Goal: Information Seeking & Learning: Find specific fact

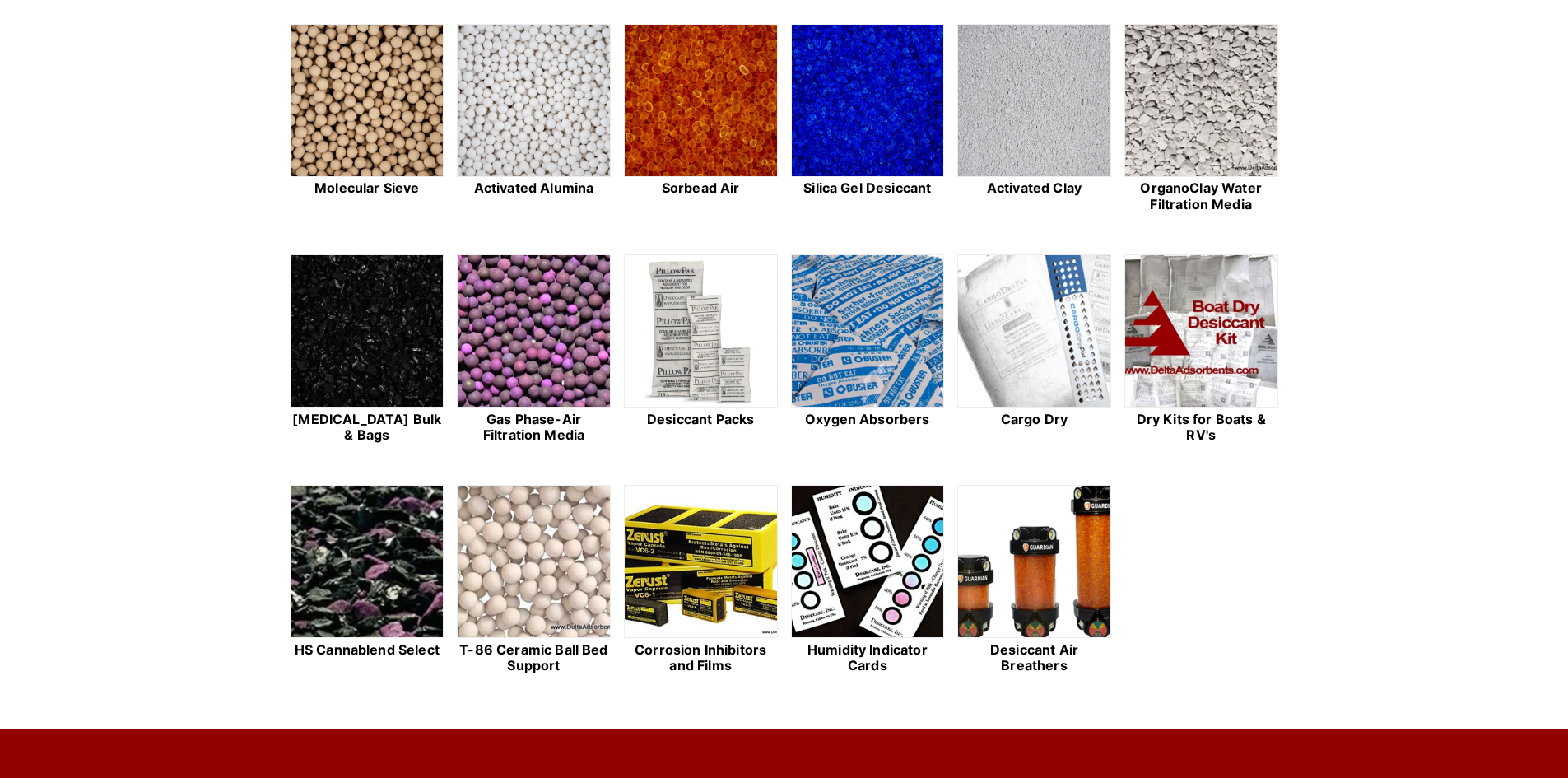
scroll to position [494, 0]
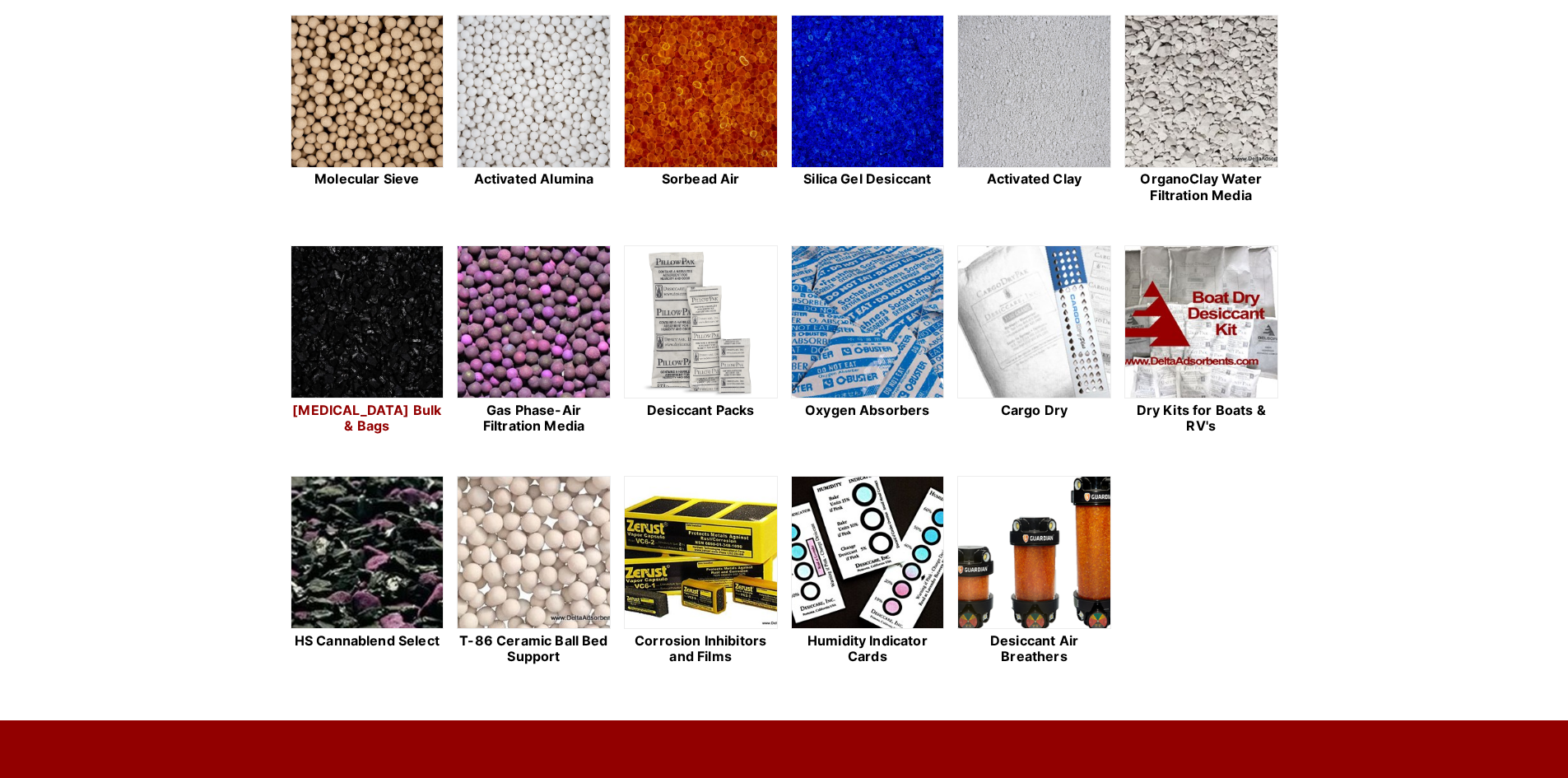
click at [357, 321] on img at bounding box center [368, 322] width 152 height 153
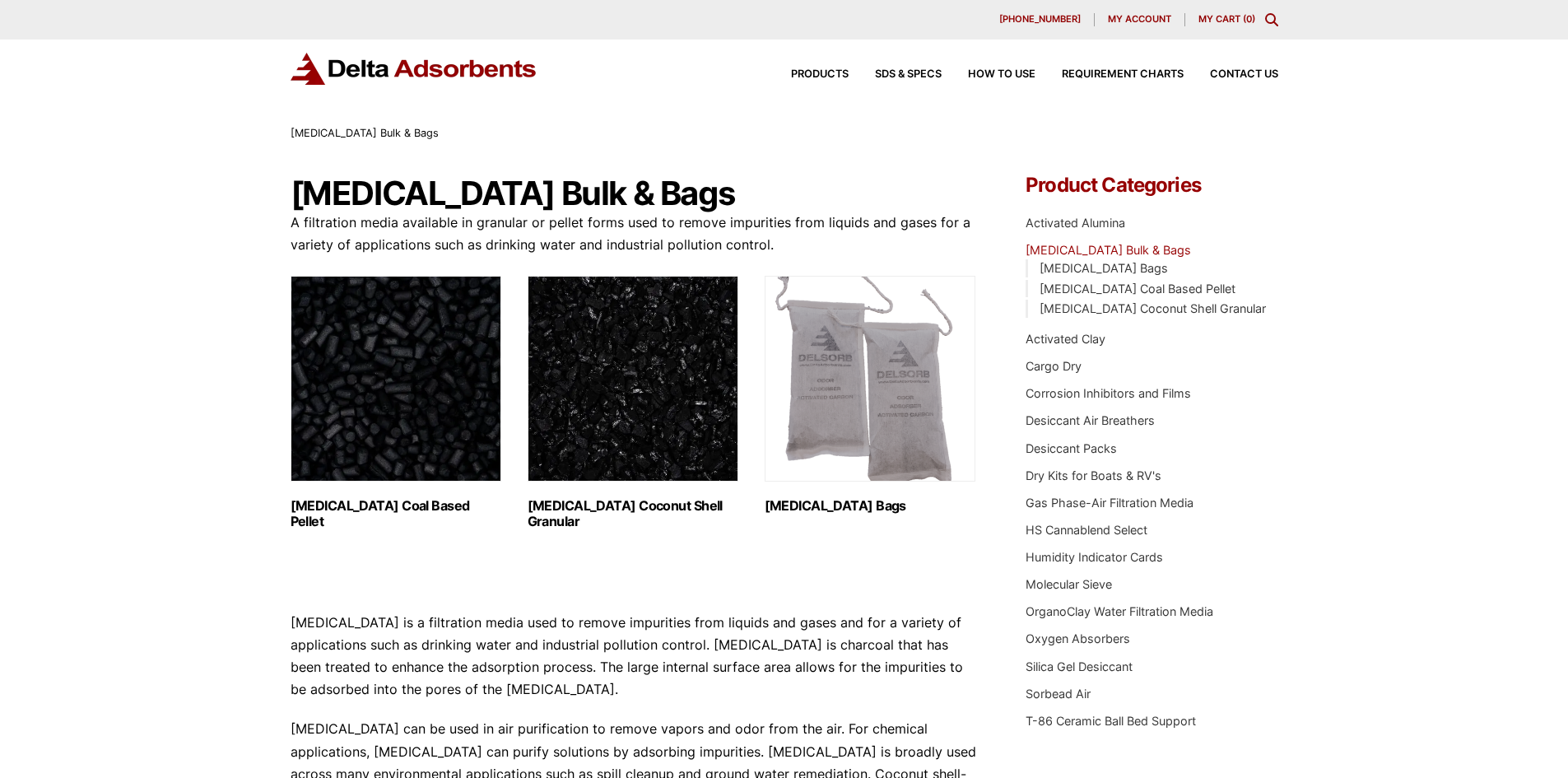
click at [423, 394] on img "Visit product category Activated Carbon Coal Based Pellet" at bounding box center [396, 379] width 211 height 205
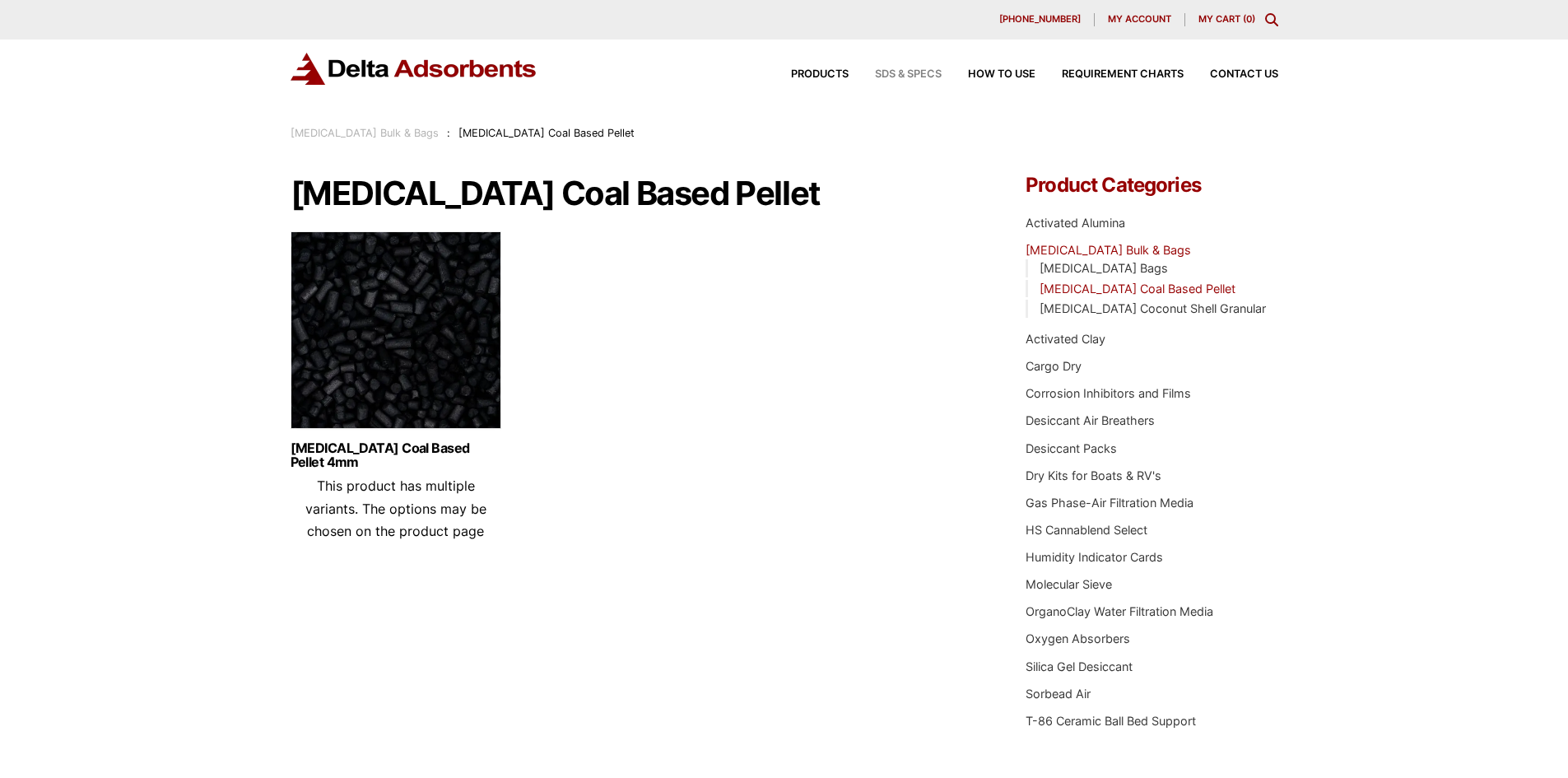
click at [917, 74] on span "SDS & SPECS" at bounding box center [908, 74] width 66 height 11
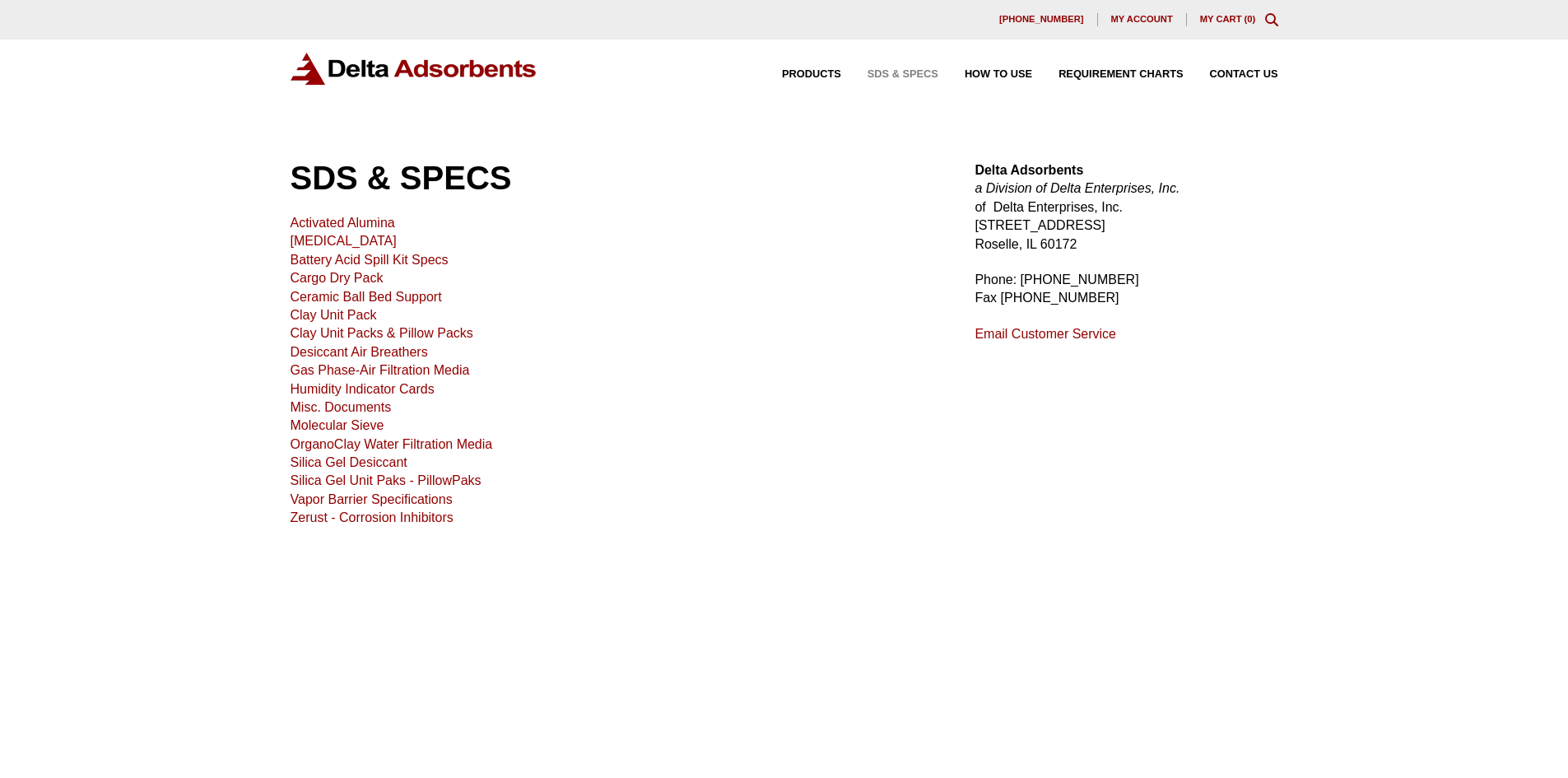
click at [344, 238] on link "[MEDICAL_DATA]" at bounding box center [344, 240] width 106 height 14
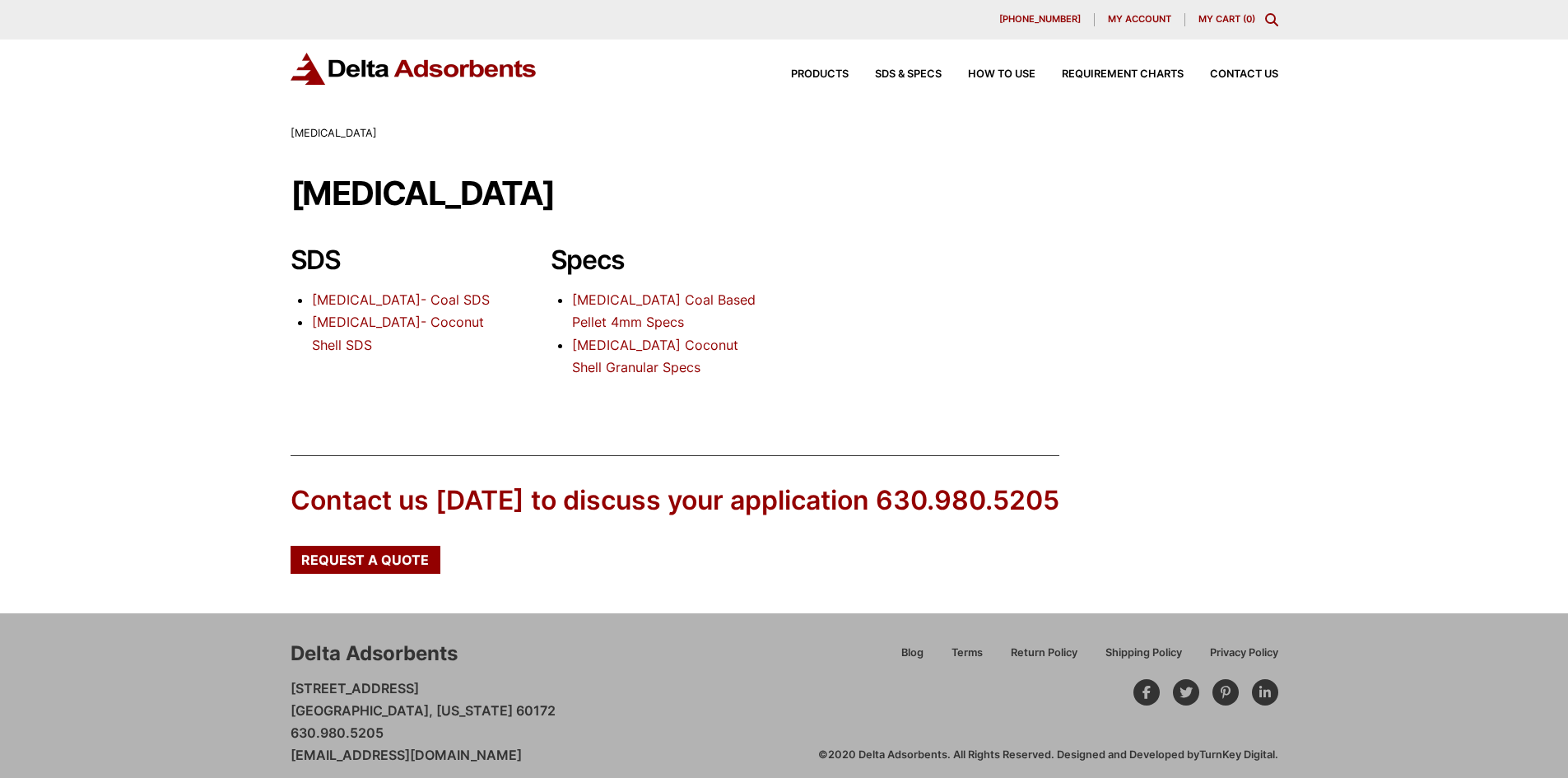
click at [595, 305] on link "[MEDICAL_DATA] Coal Based Pellet 4mm Specs" at bounding box center [663, 311] width 183 height 39
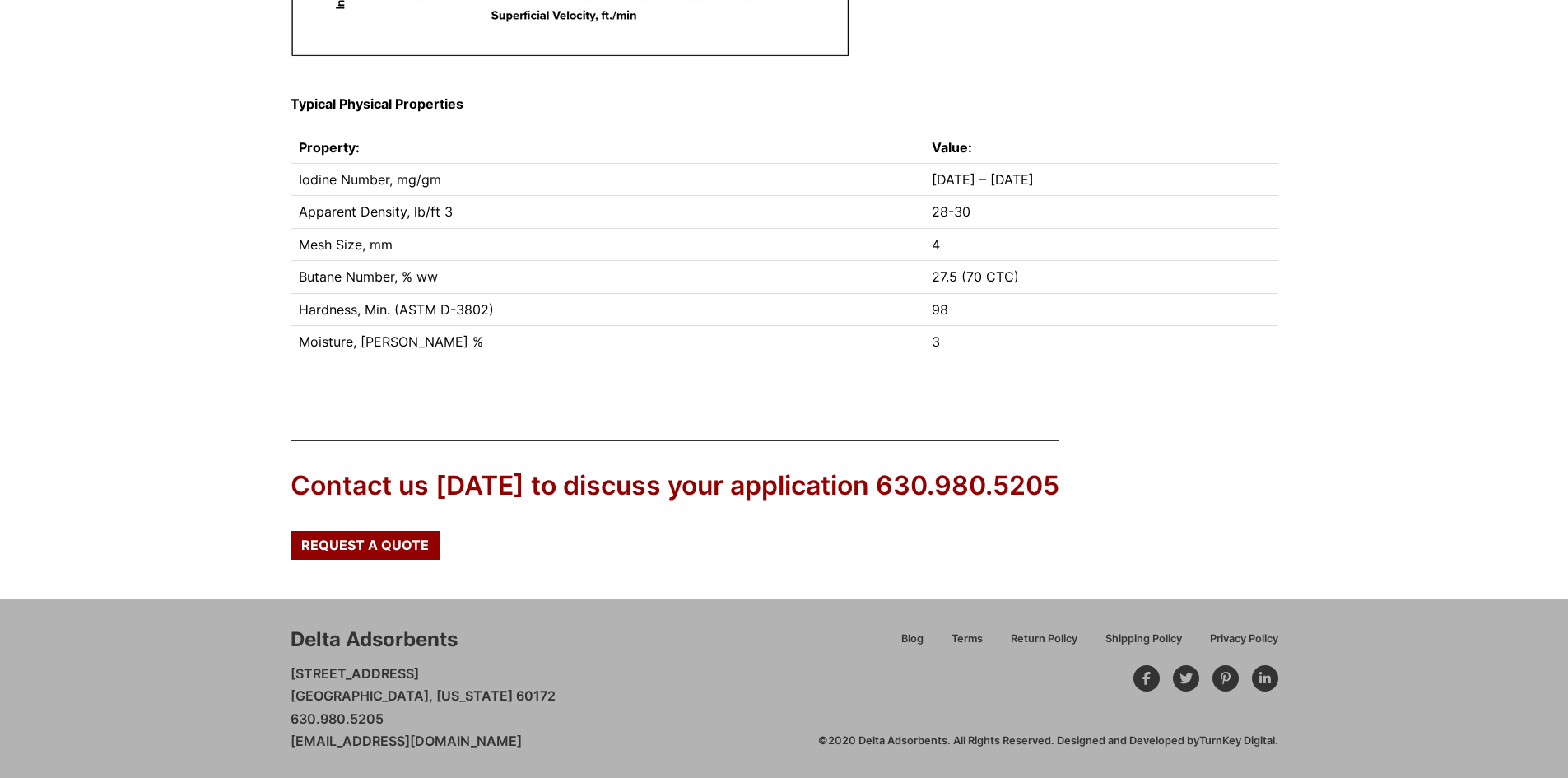
scroll to position [536, 0]
drag, startPoint x: 430, startPoint y: 634, endPoint x: 275, endPoint y: 623, distance: 155.4
click at [275, 623] on div "Delta Adsorbents [STREET_ADDRESS][US_STATE] 630.980.5205 [EMAIL_ADDRESS][DOMAIN…" at bounding box center [784, 688] width 1568 height 180
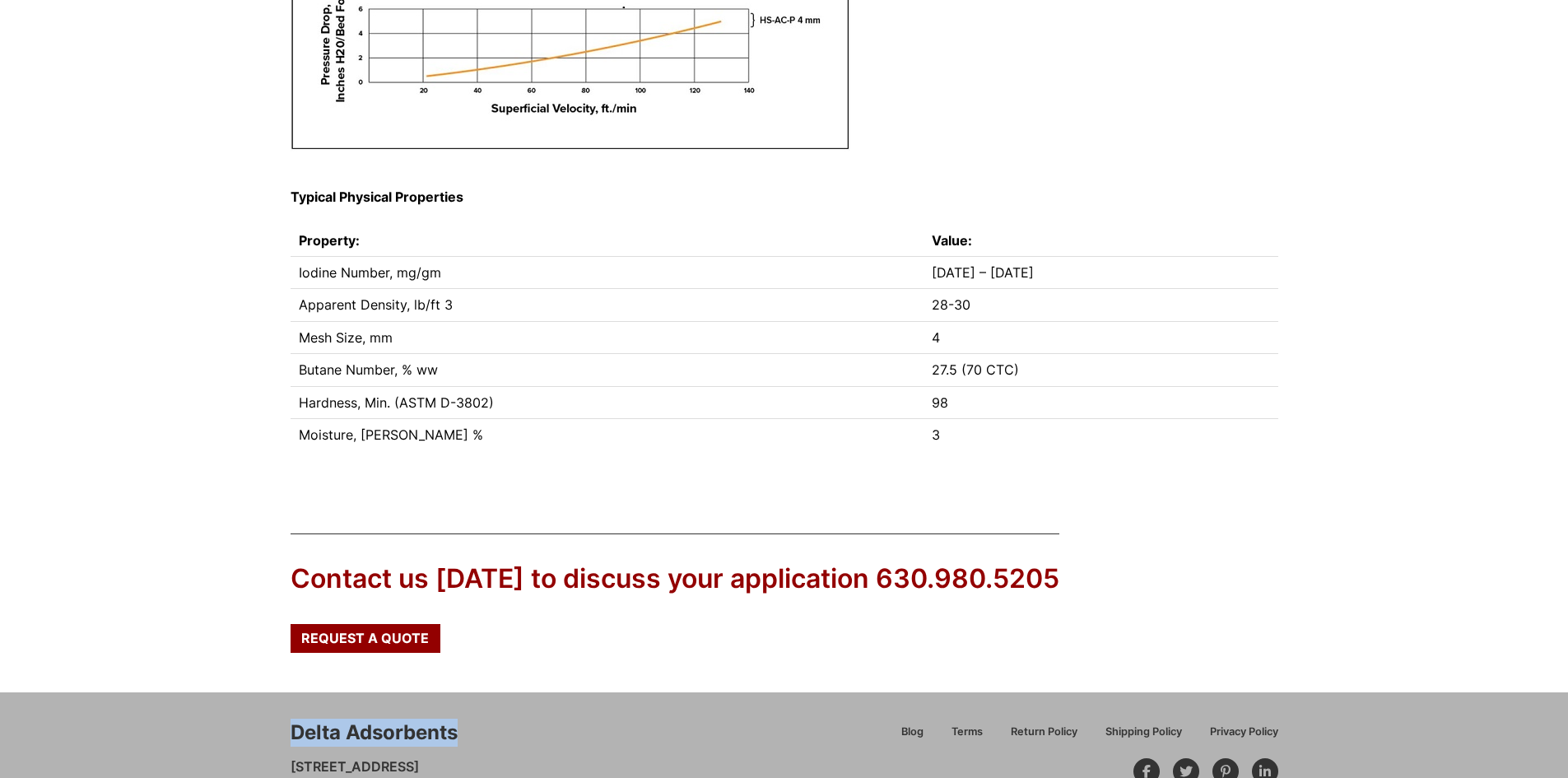
scroll to position [289, 0]
